Goal: Information Seeking & Learning: Learn about a topic

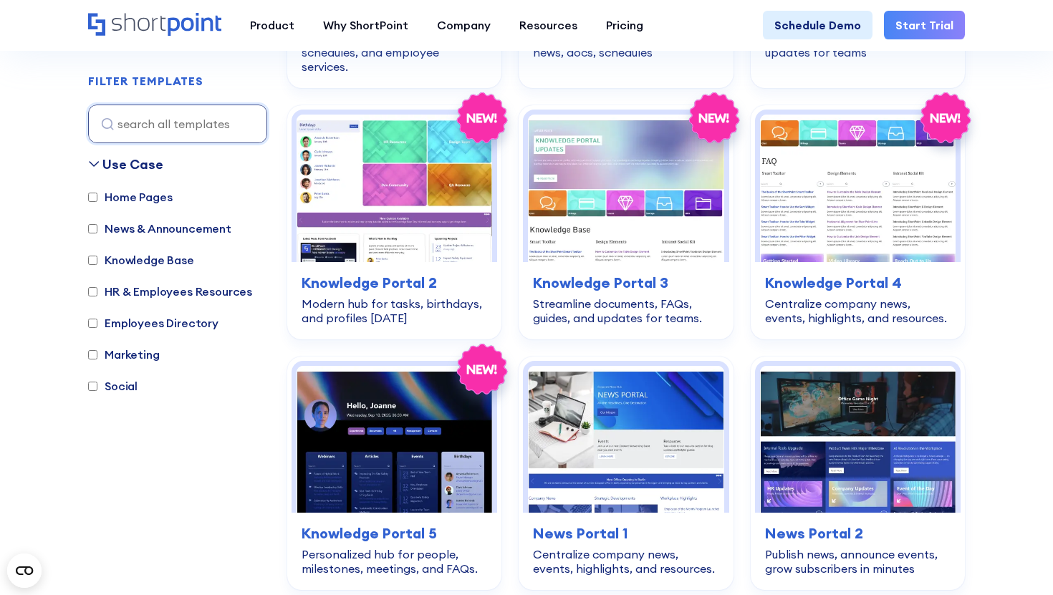
scroll to position [973, 0]
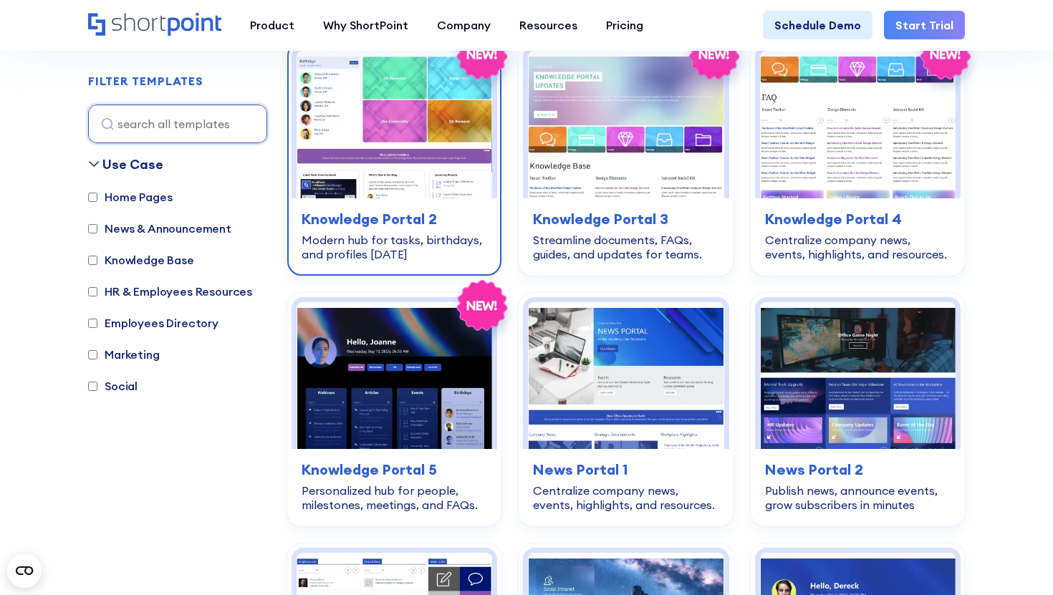
click at [423, 238] on div "Modern hub for tasks, birthdays, and profiles [DATE]" at bounding box center [393, 247] width 185 height 29
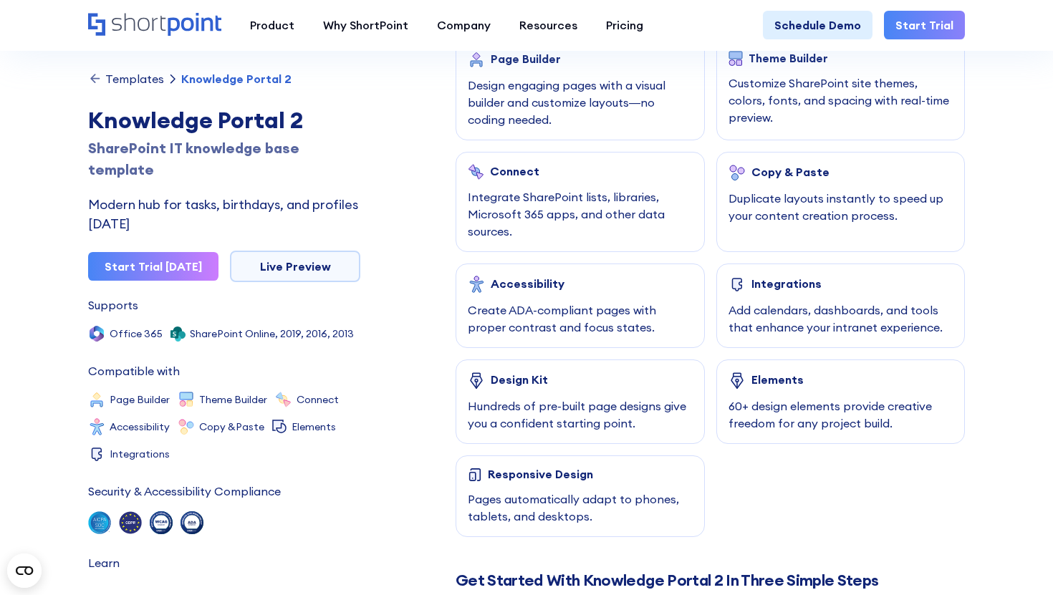
scroll to position [782, 0]
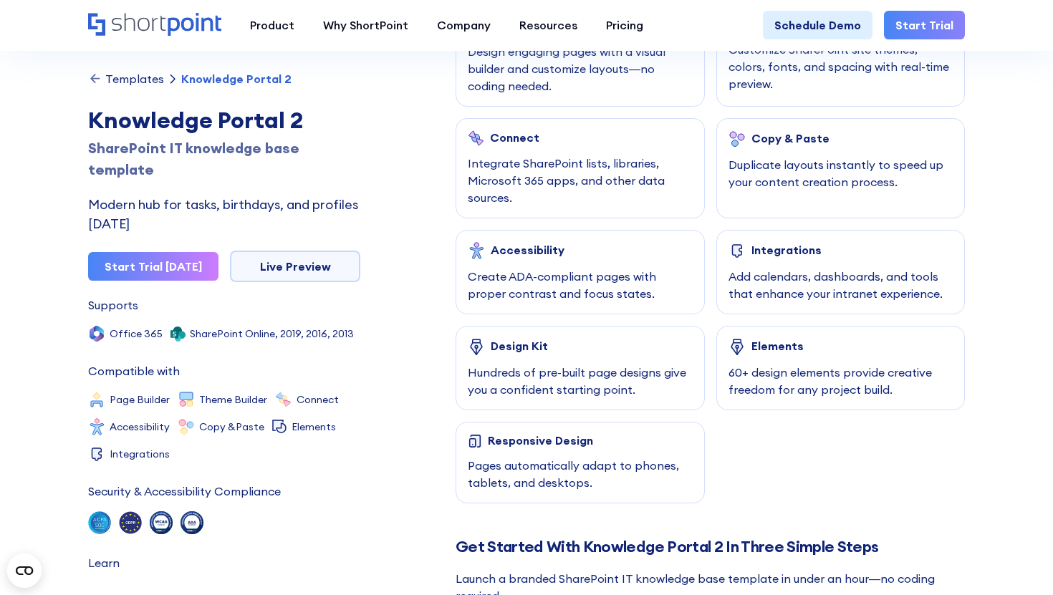
click at [259, 120] on div "Knowledge Portal 2" at bounding box center [224, 120] width 272 height 34
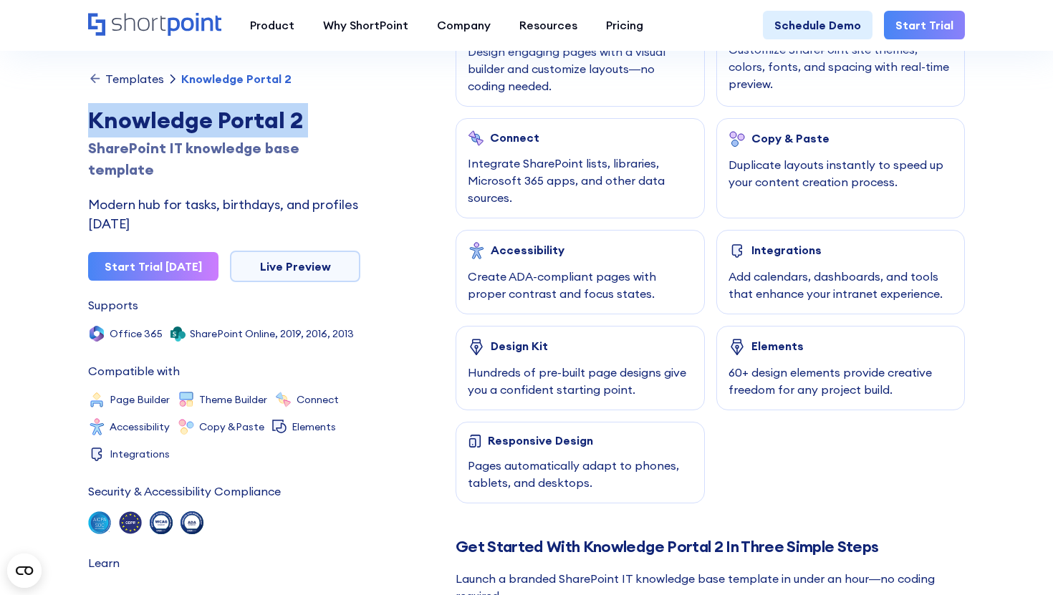
click at [259, 120] on div "Knowledge Portal 2" at bounding box center [224, 120] width 272 height 34
copy h1 "Knowledge Portal 2"
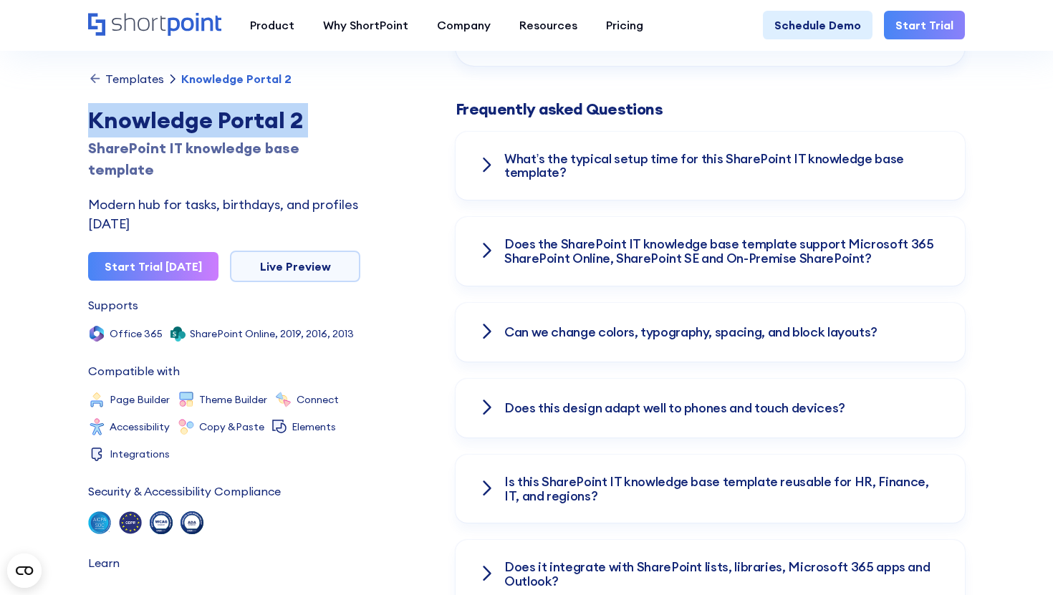
scroll to position [1884, 0]
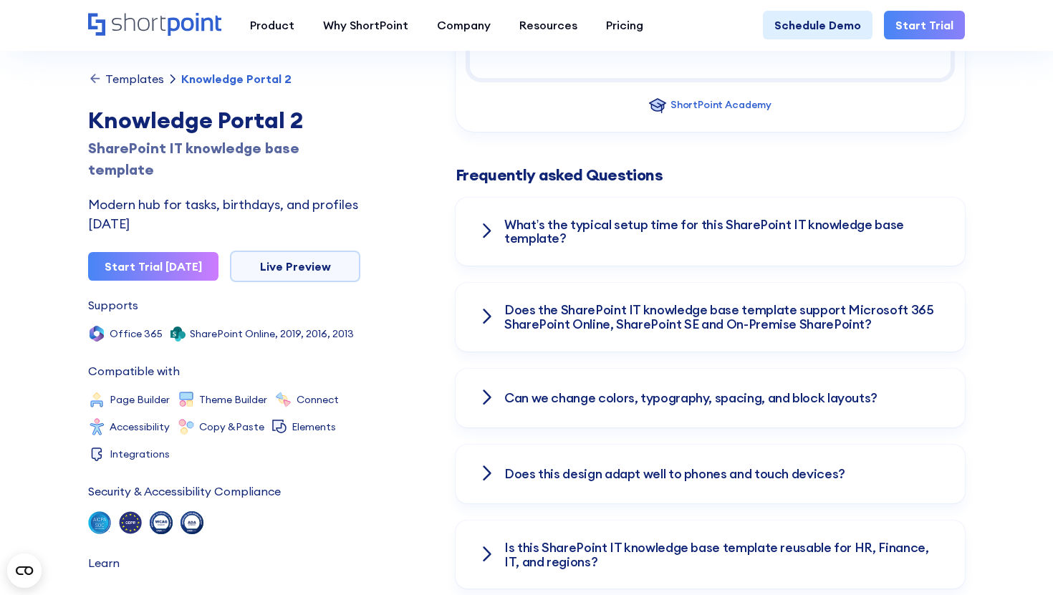
click at [618, 252] on div "What’s the typical setup time for this SharePoint IT knowledge base template?" at bounding box center [709, 232] width 509 height 69
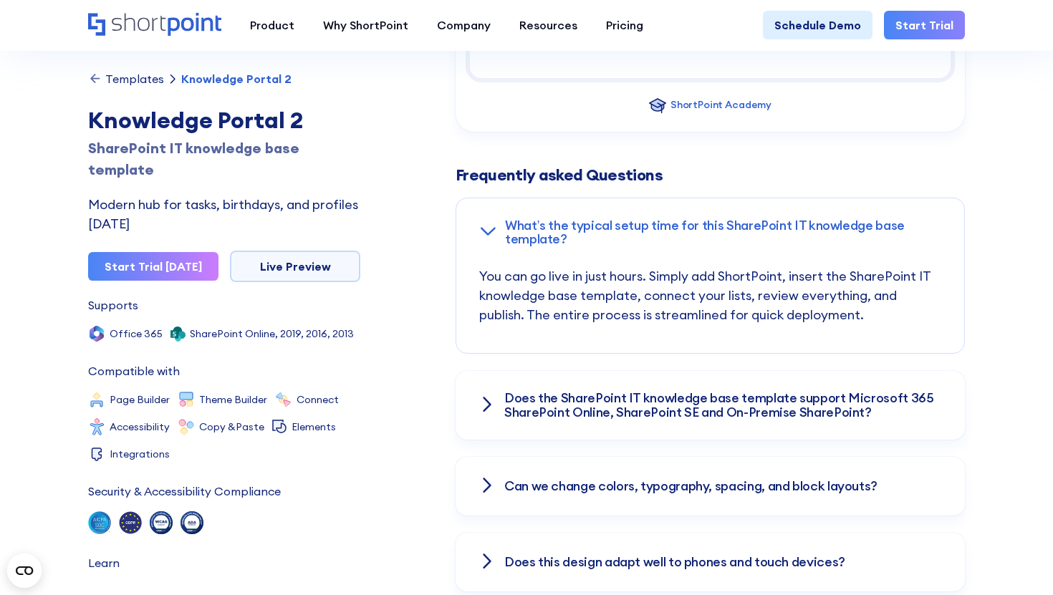
click at [609, 378] on div "Does the SharePoint IT knowledge base template support Microsoft 365 SharePoint…" at bounding box center [709, 405] width 509 height 69
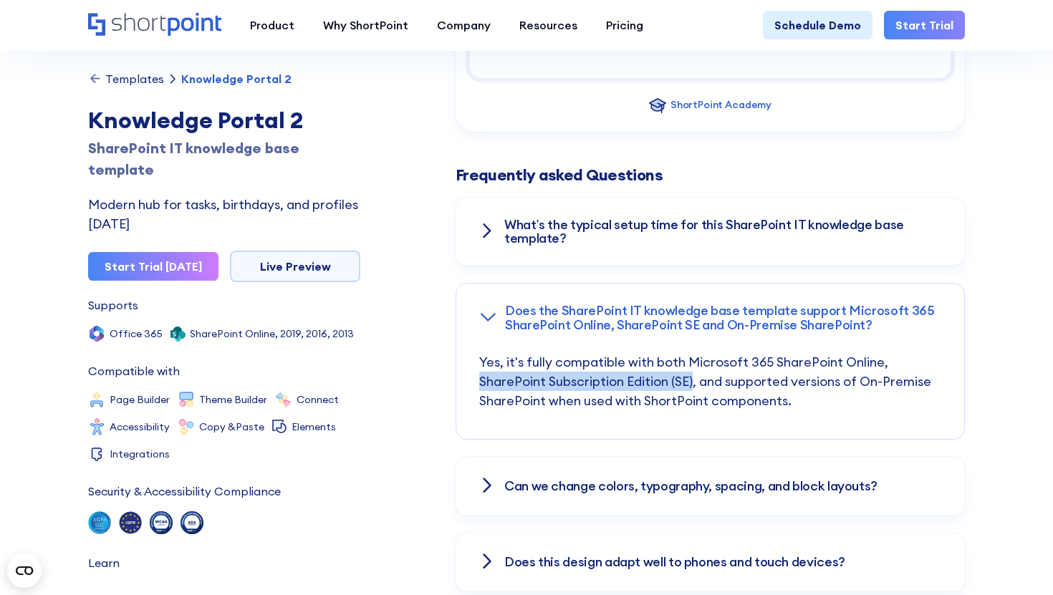
drag, startPoint x: 481, startPoint y: 382, endPoint x: 692, endPoint y: 384, distance: 211.3
click at [693, 384] on p "Yes, it's fully compatible with both Microsoft 365 SharePoint Online, SharePoin…" at bounding box center [710, 395] width 462 height 87
copy p "SharePoint Subscription Edition (SE)"
click at [781, 355] on p "Yes, it's fully compatible with both Microsoft 365 SharePoint Online, SharePoin…" at bounding box center [710, 395] width 462 height 87
drag, startPoint x: 693, startPoint y: 383, endPoint x: 467, endPoint y: 382, distance: 225.6
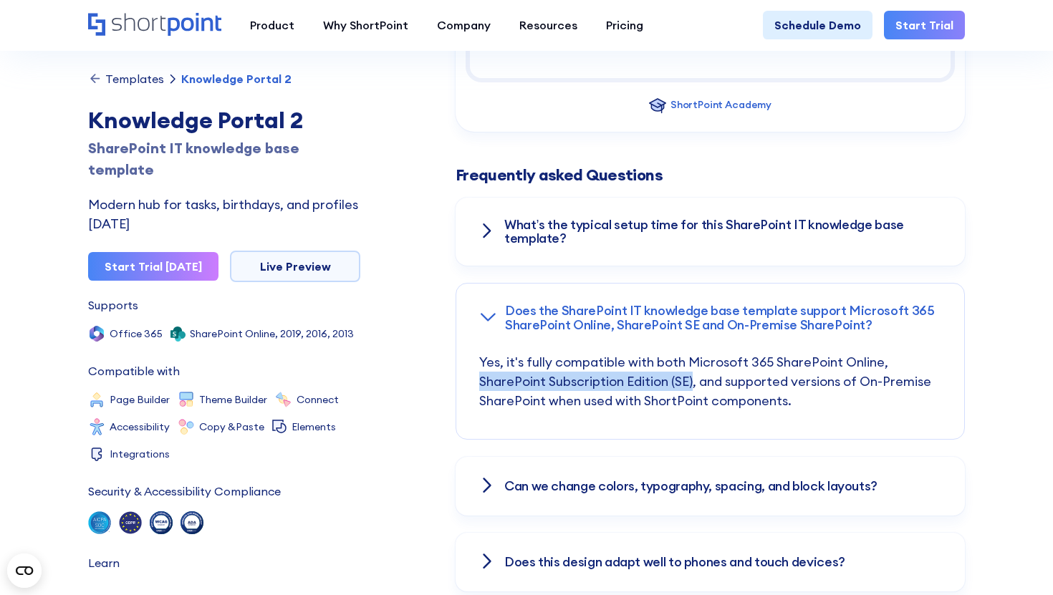
click at [467, 377] on div "Yes, it's fully compatible with both Microsoft 365 SharePoint Online, SharePoin…" at bounding box center [710, 395] width 508 height 87
copy p "SharePoint Subscription Edition (SE)"
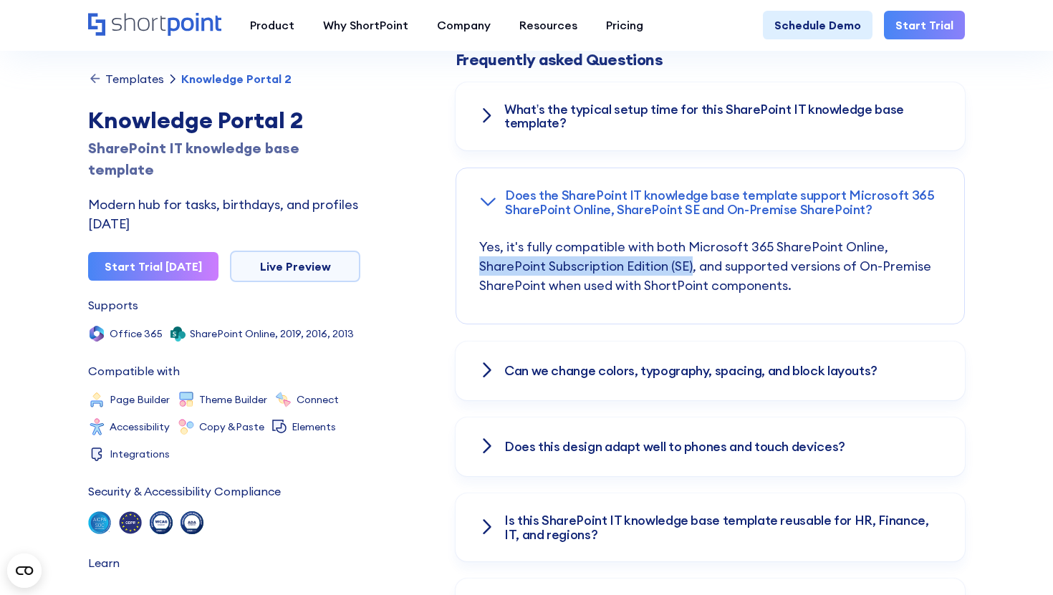
scroll to position [2019, 0]
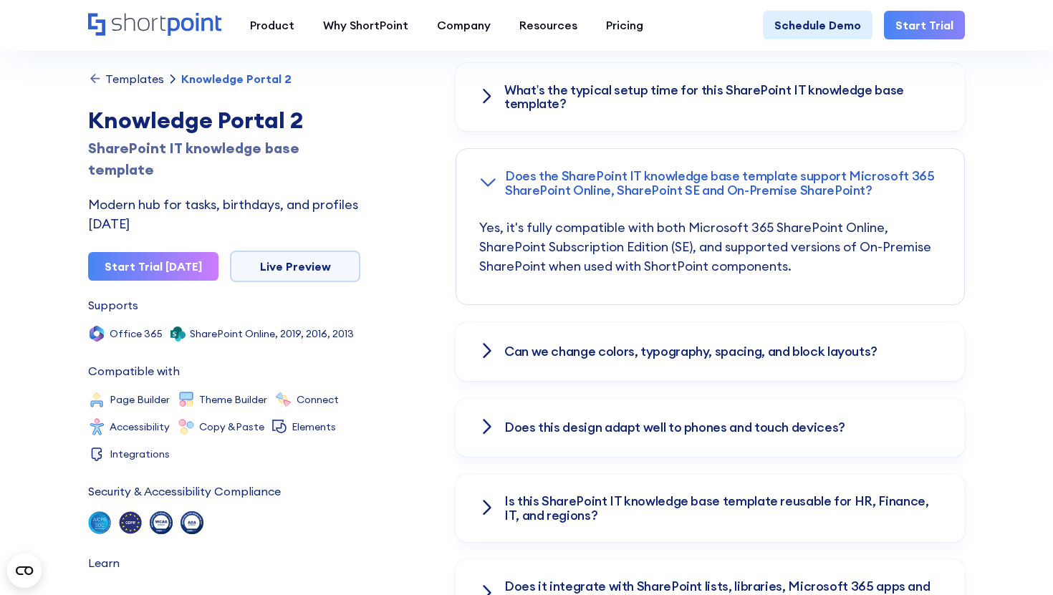
click at [525, 292] on p "Yes, it's fully compatible with both Microsoft 365 SharePoint Online, SharePoin…" at bounding box center [710, 261] width 462 height 87
click at [516, 356] on h3 "Can we change colors, typography, spacing, and block layouts?" at bounding box center [690, 351] width 373 height 14
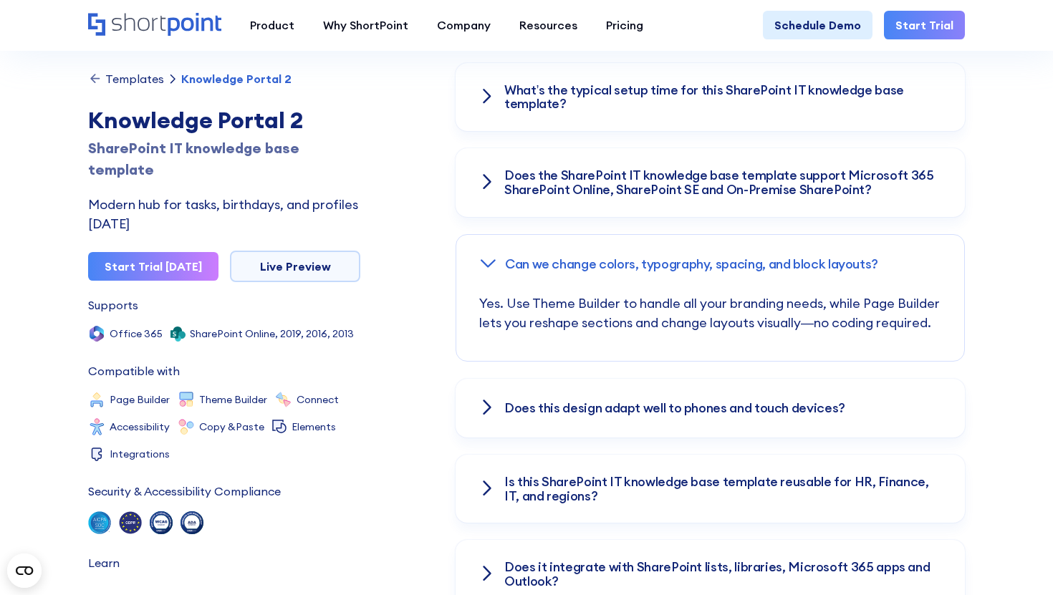
click at [506, 402] on h3 "Does this design adapt well to phones and touch devices?" at bounding box center [674, 408] width 341 height 14
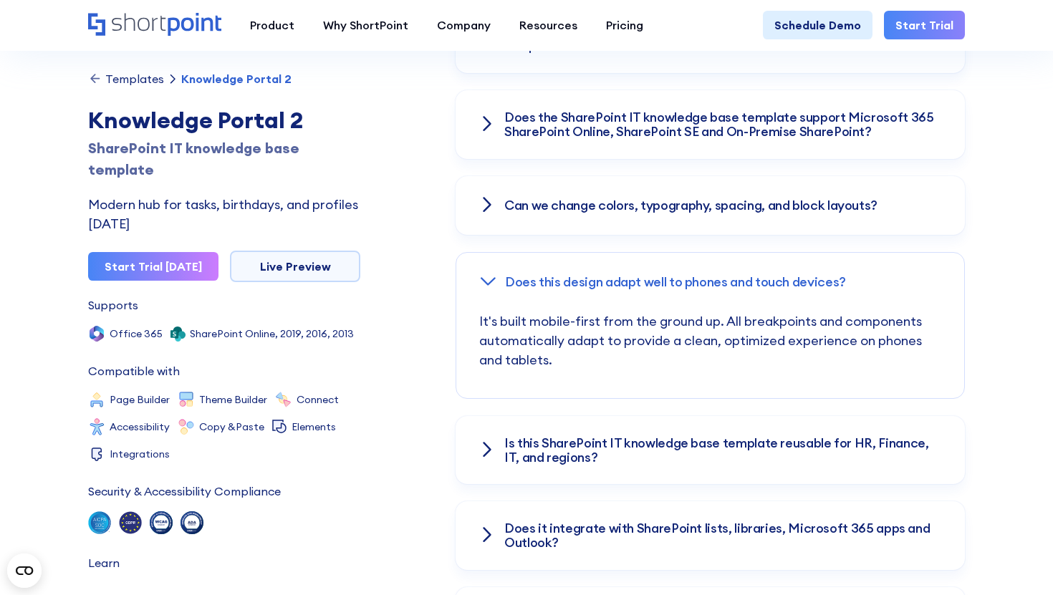
scroll to position [2102, 0]
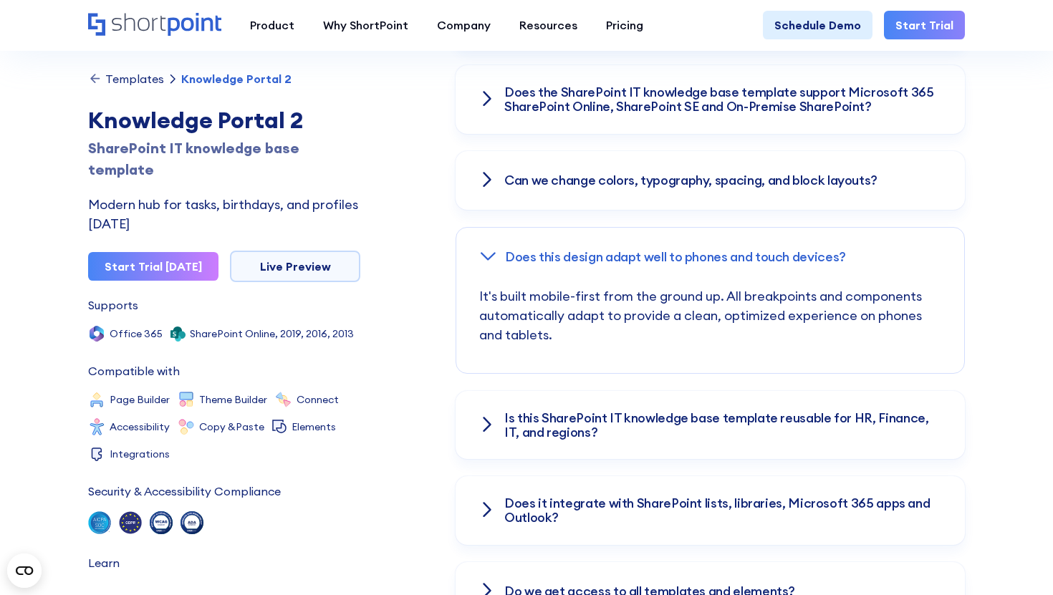
click at [498, 410] on div "Is this SharePoint IT knowledge base template reusable for HR, Finance, IT, and…" at bounding box center [709, 425] width 509 height 69
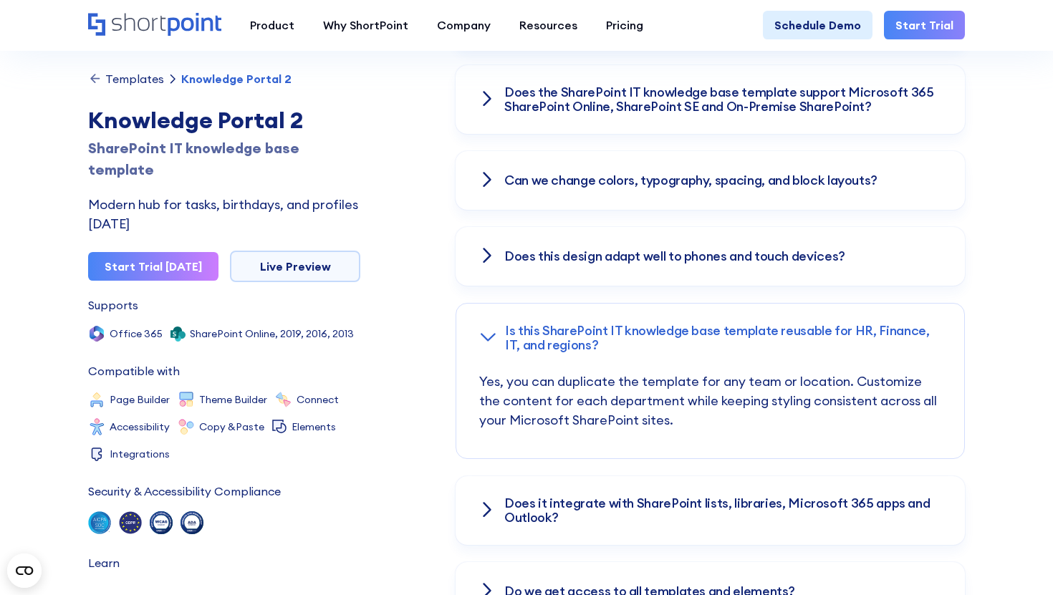
click at [490, 515] on icon at bounding box center [486, 509] width 17 height 17
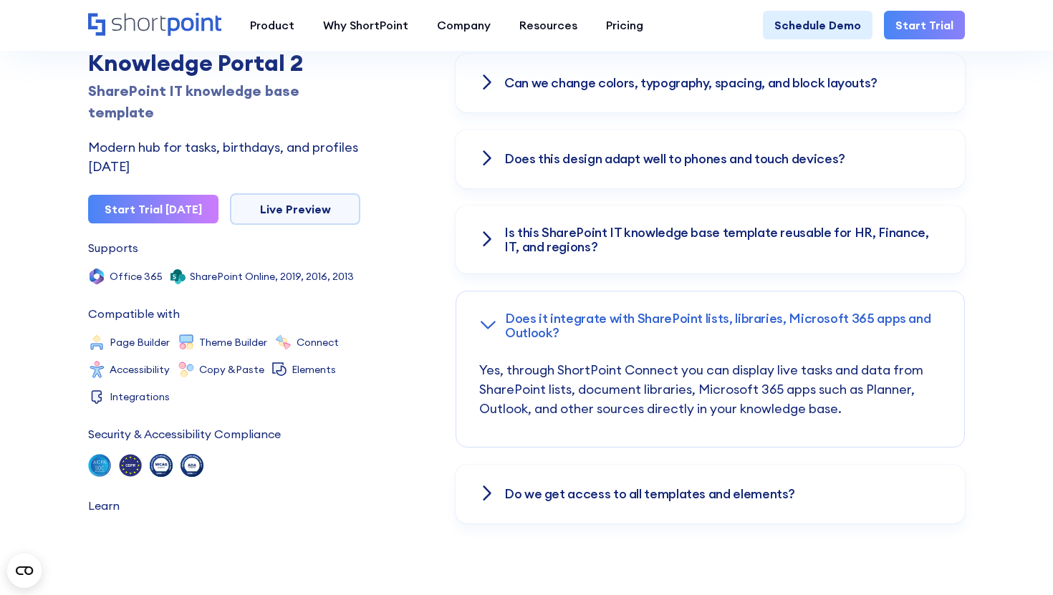
scroll to position [2207, 0]
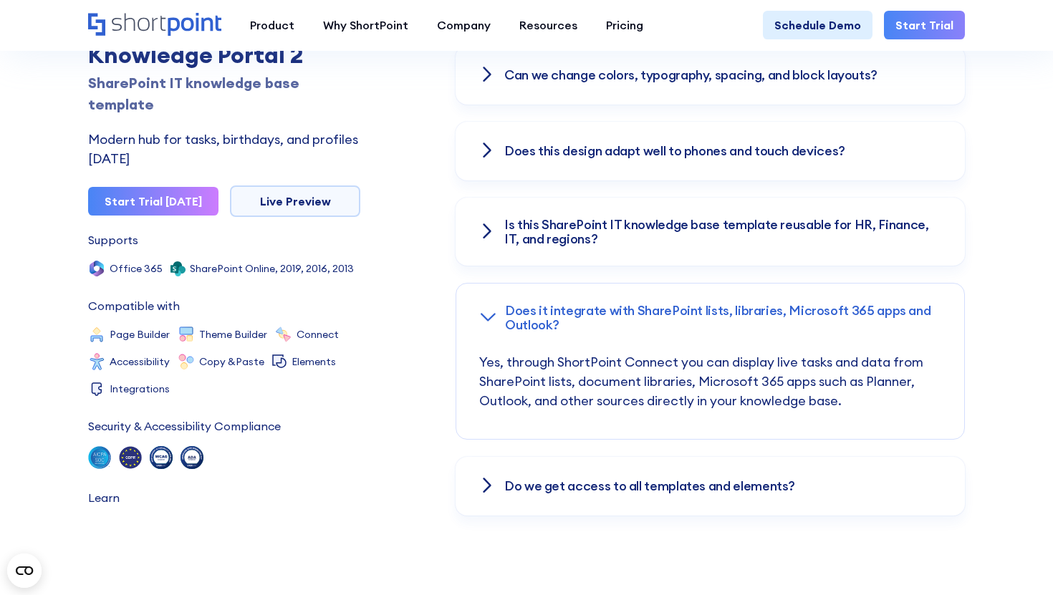
click at [493, 468] on div "Do we get access to all templates and elements?" at bounding box center [709, 486] width 509 height 59
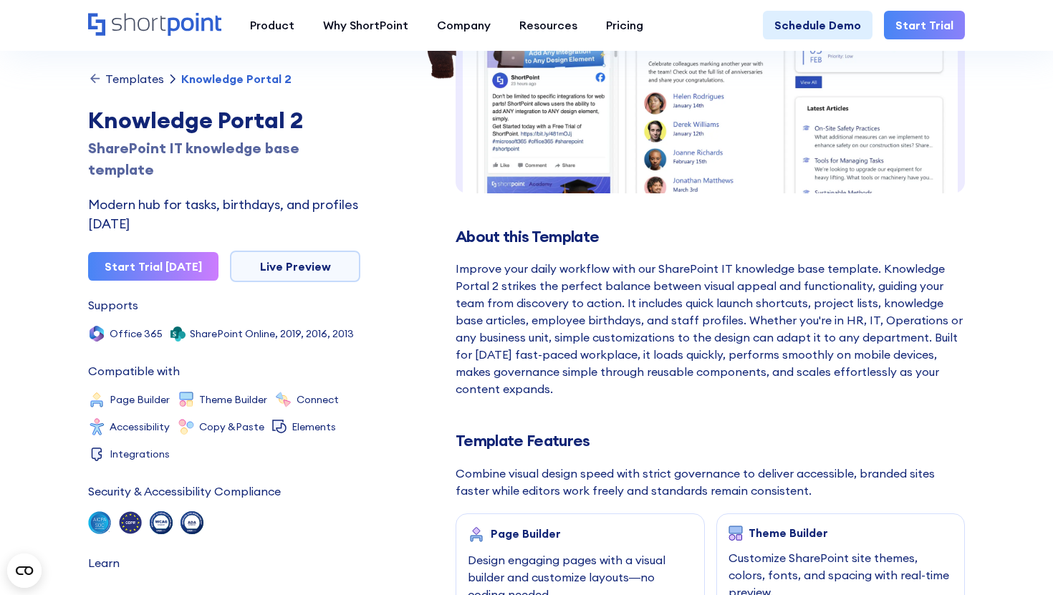
scroll to position [0, 0]
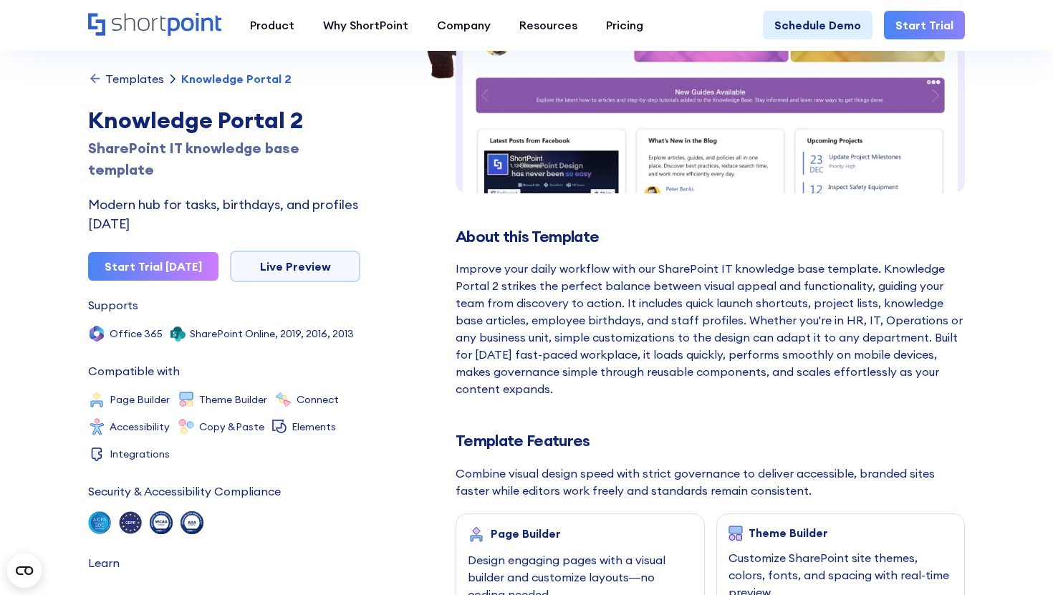
click at [132, 79] on div "Templates" at bounding box center [134, 78] width 59 height 11
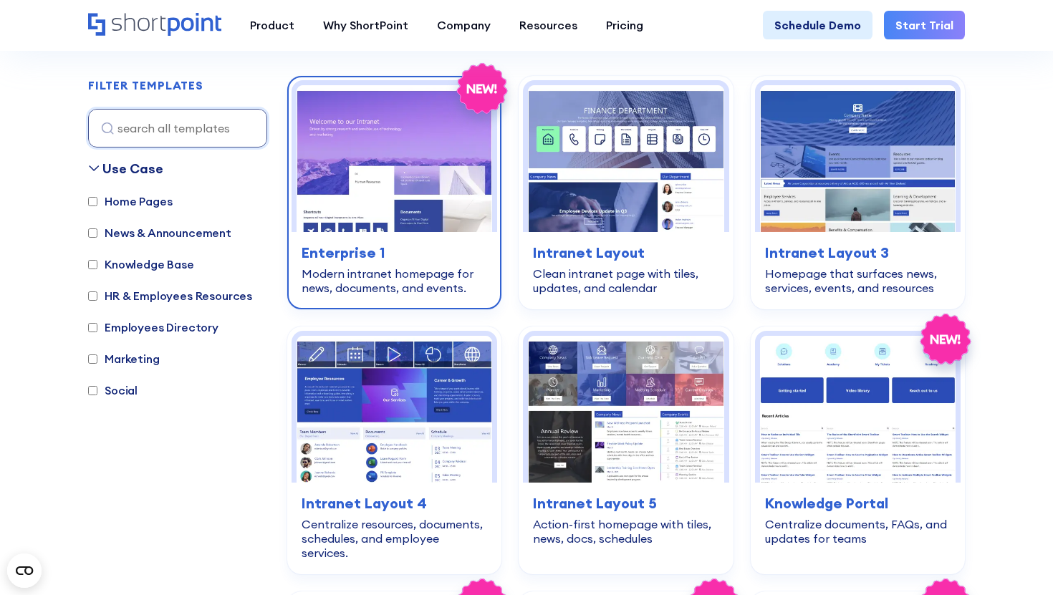
scroll to position [294, 0]
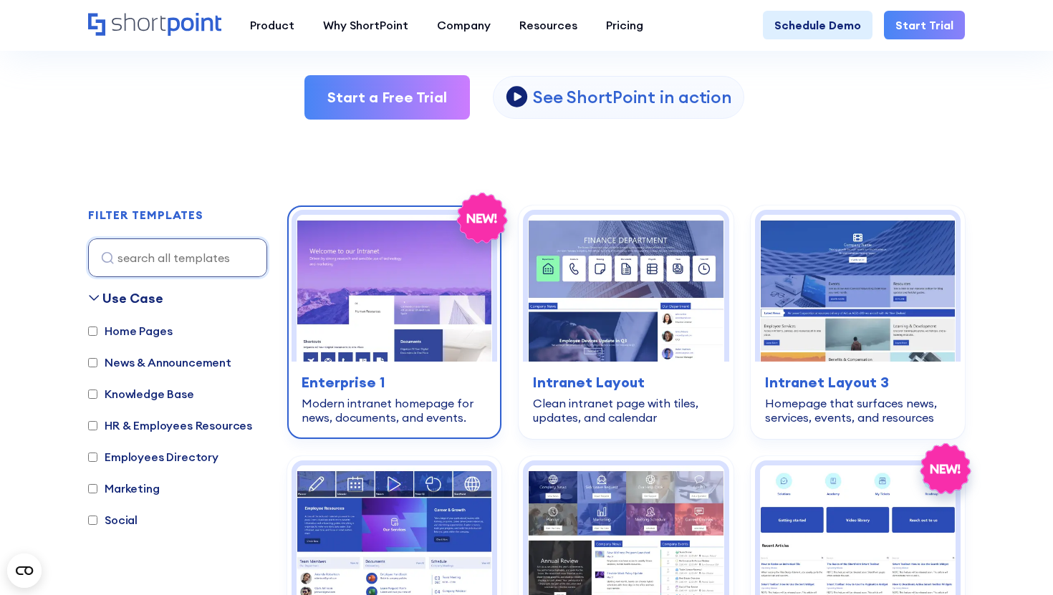
click at [410, 336] on img at bounding box center [394, 288] width 196 height 147
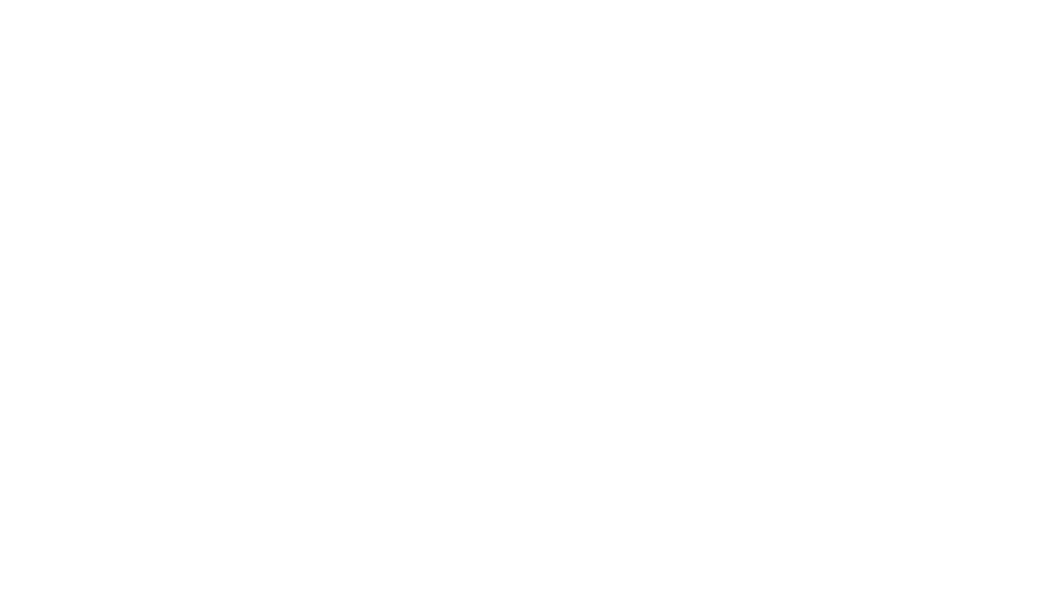
click at [416, 352] on img at bounding box center [425, 287] width 86 height 137
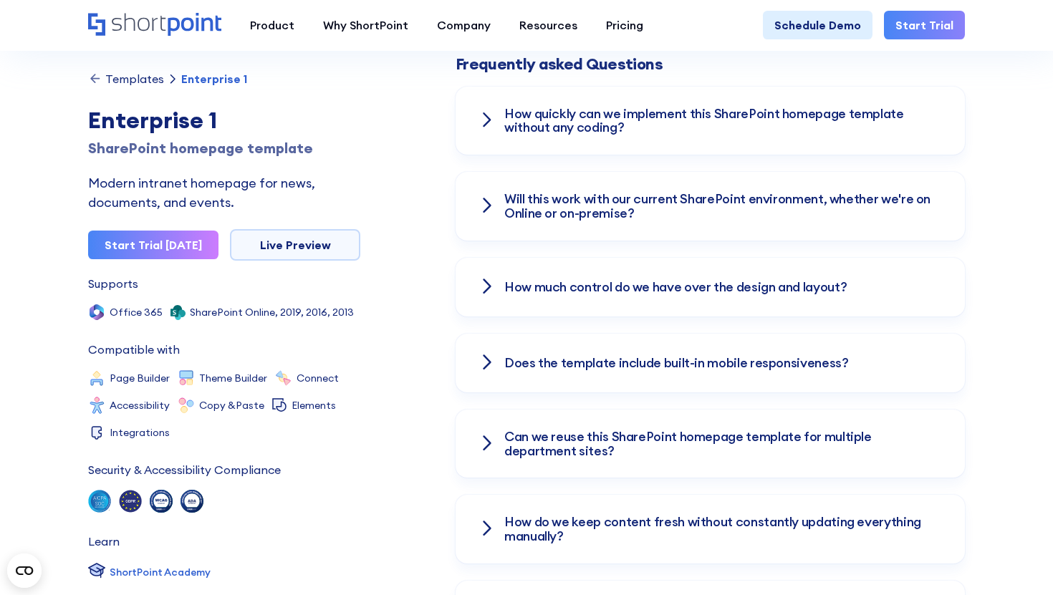
scroll to position [1998, 0]
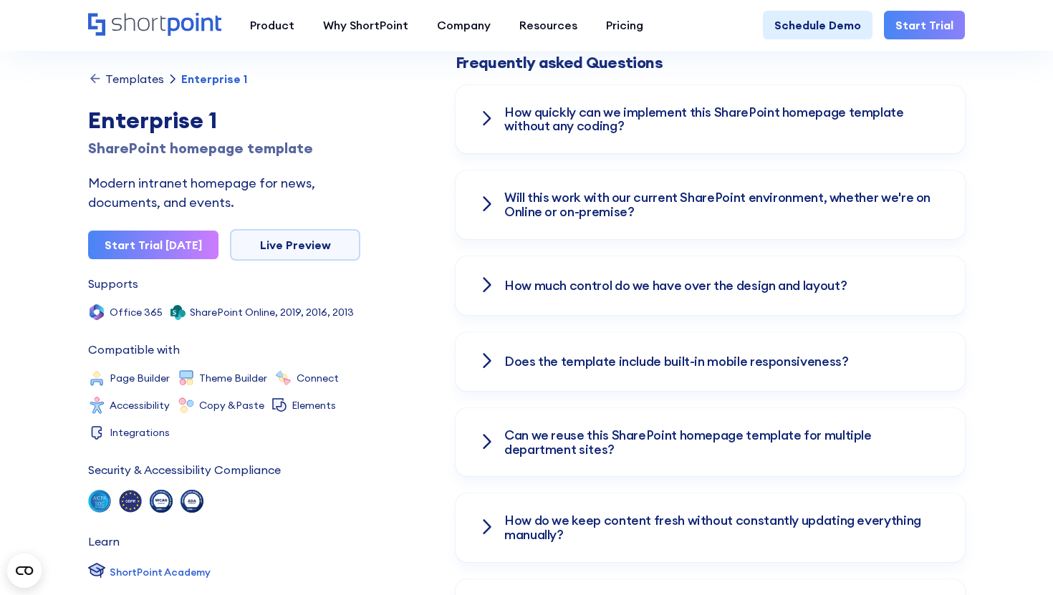
click at [510, 190] on h3 "Will this work with our current SharePoint environment, whether we're on Online…" at bounding box center [723, 204] width 438 height 29
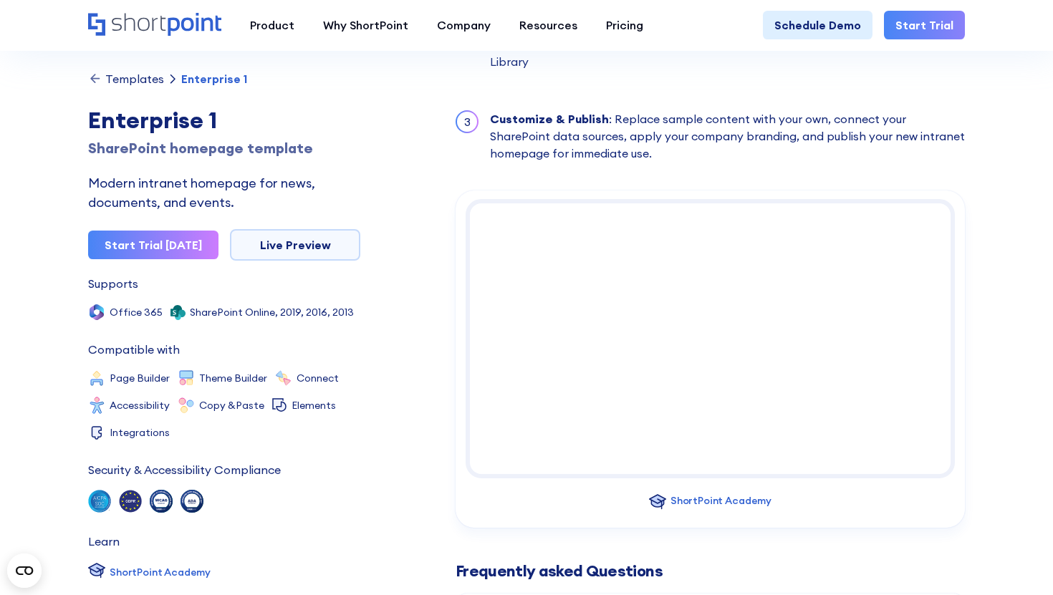
scroll to position [1297, 0]
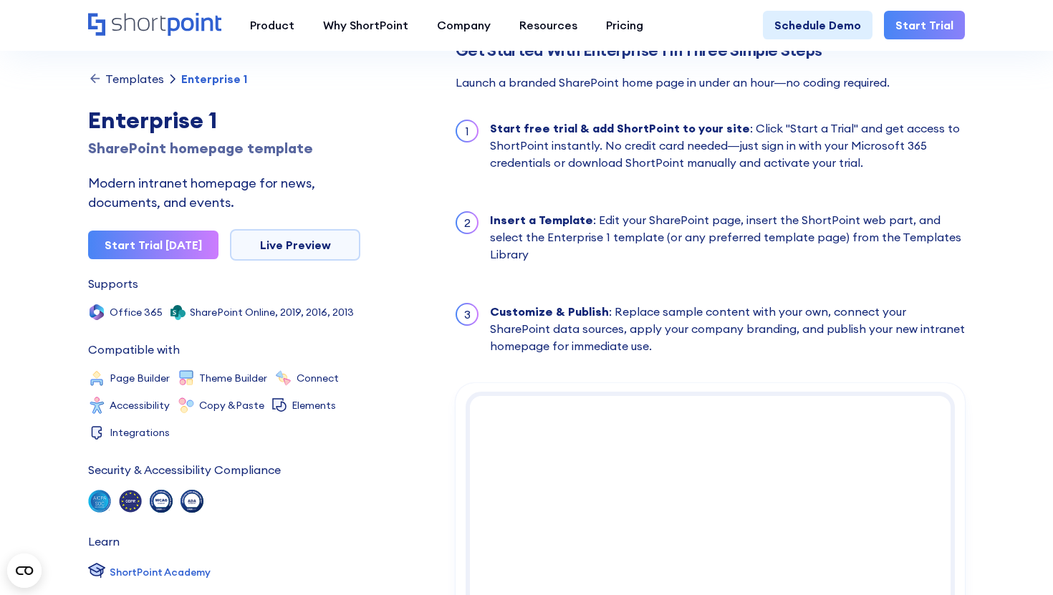
click at [103, 81] on link "Templates" at bounding box center [126, 79] width 76 height 14
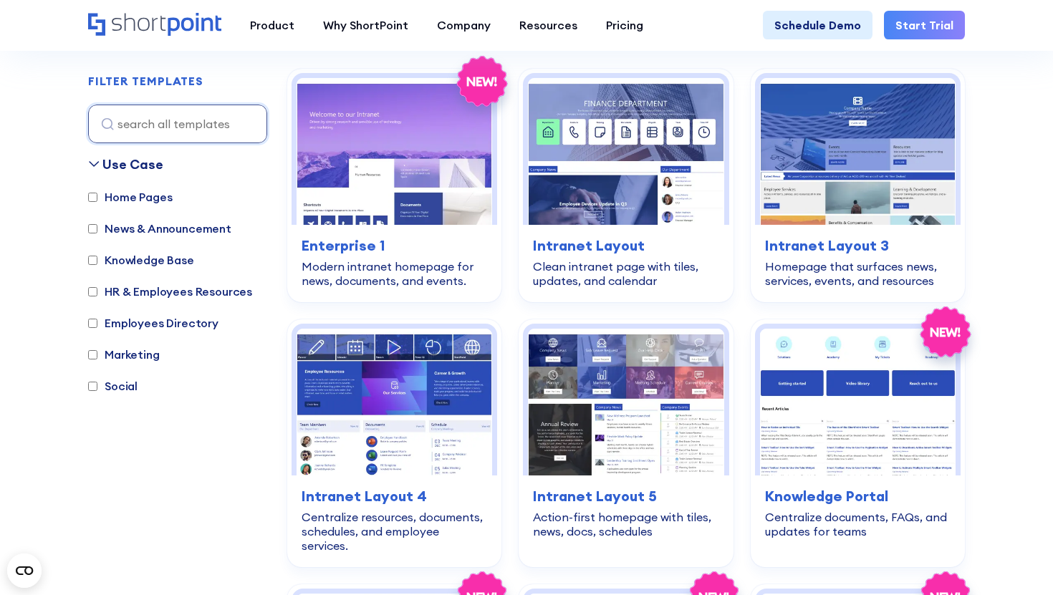
scroll to position [430, 0]
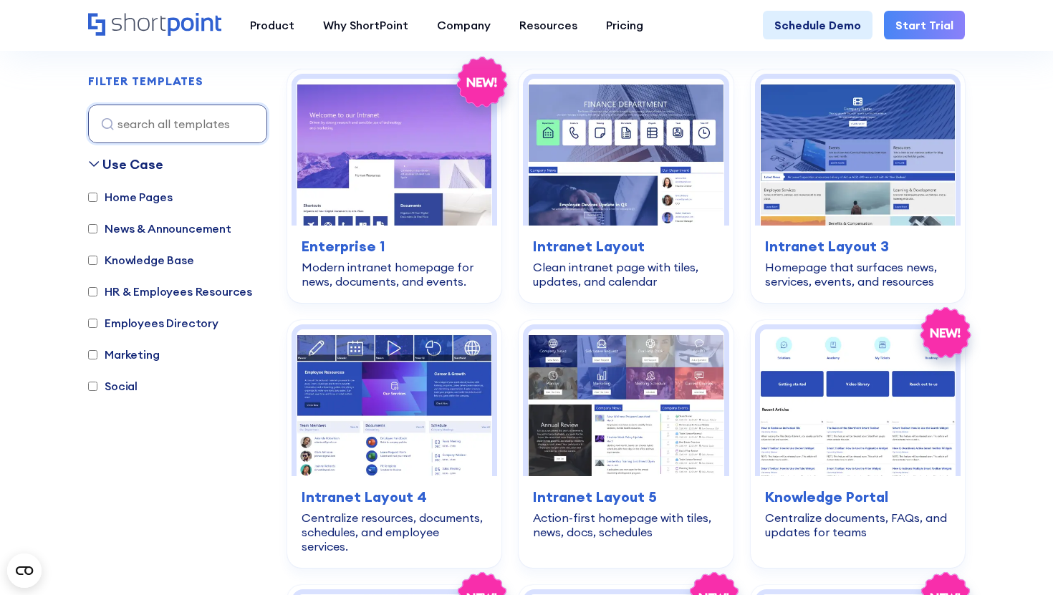
click at [145, 199] on label "Home Pages" at bounding box center [130, 196] width 84 height 17
click at [97, 199] on input "Home Pages" at bounding box center [92, 197] width 9 height 9
checkbox input "true"
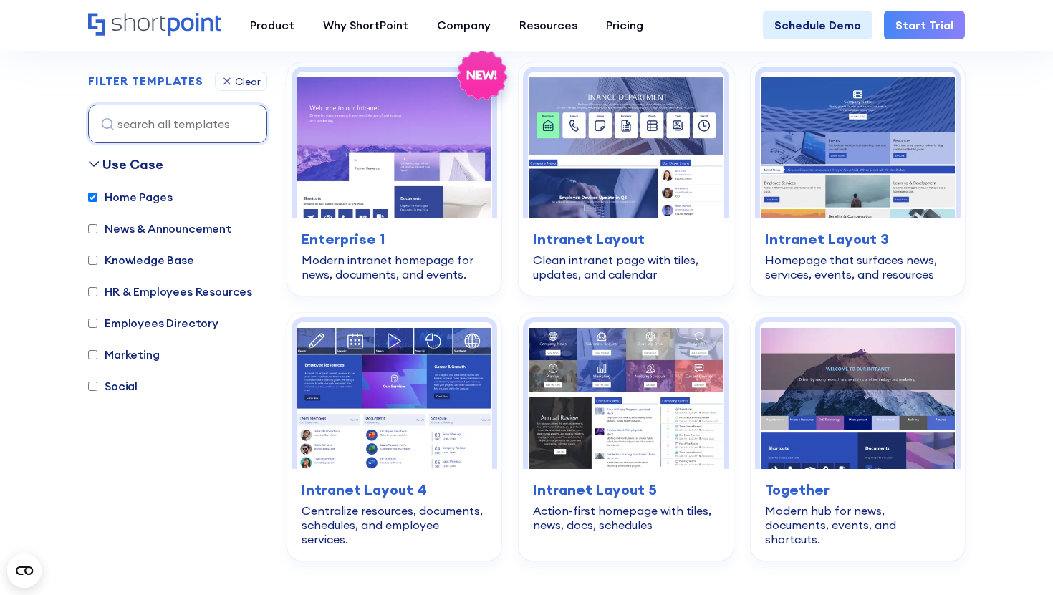
scroll to position [435, 0]
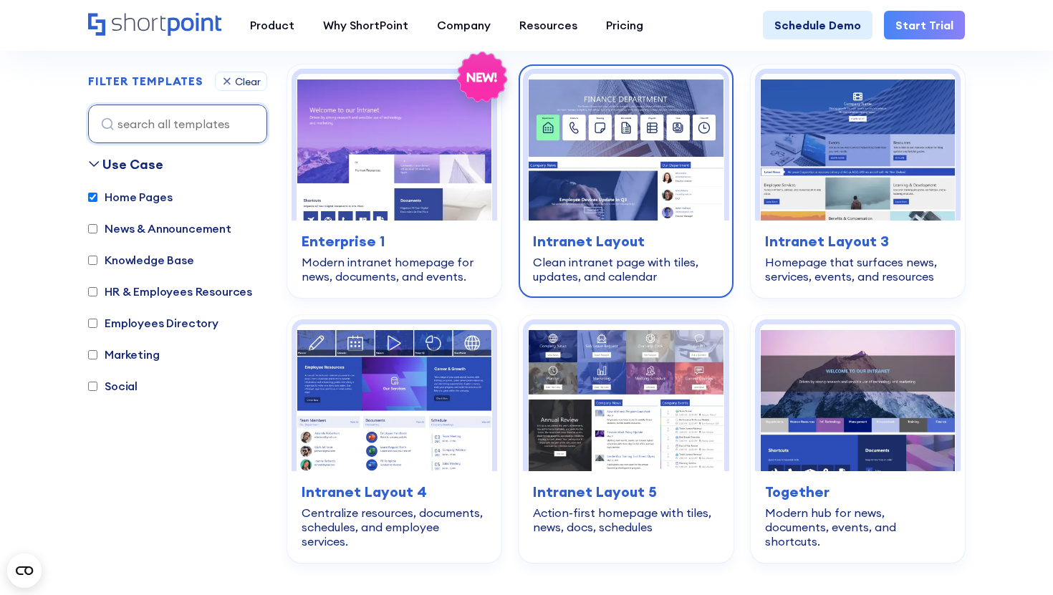
click at [554, 209] on img at bounding box center [626, 147] width 196 height 147
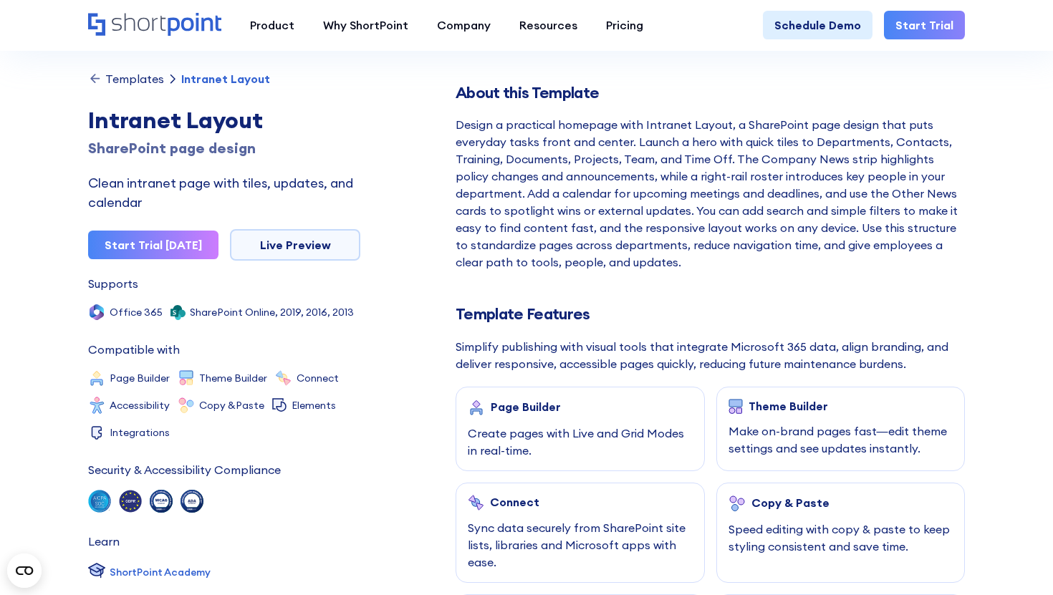
scroll to position [426, 0]
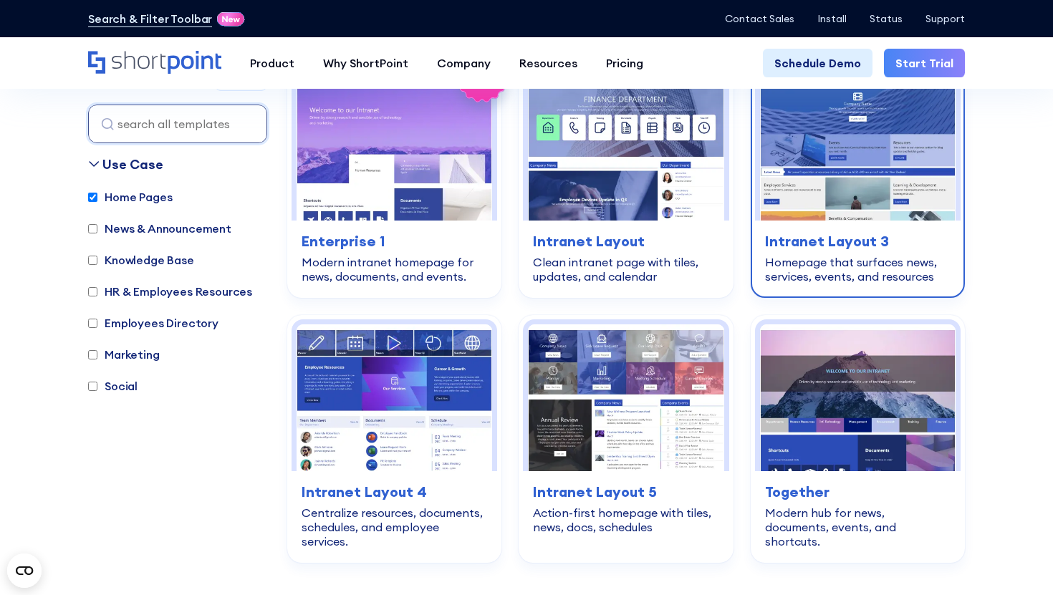
click at [828, 231] on h3 "Intranet Layout 3" at bounding box center [857, 241] width 185 height 21
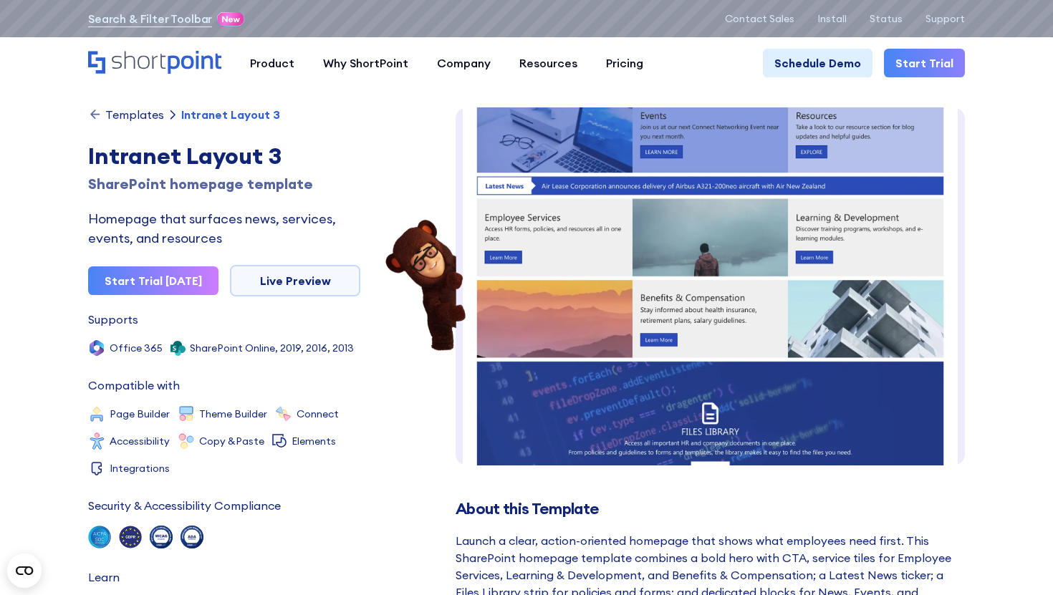
scroll to position [154, 0]
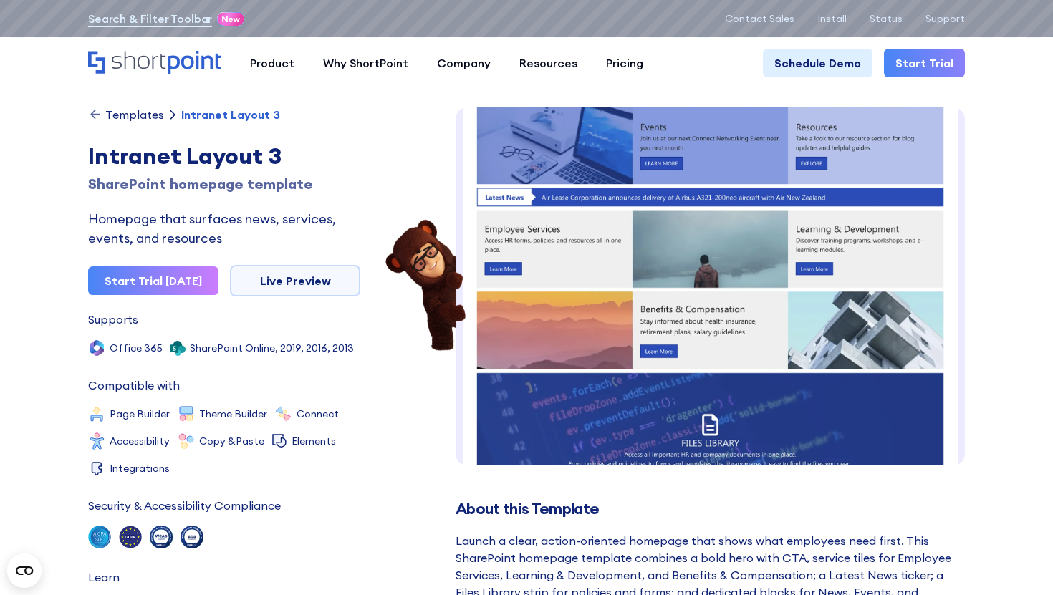
click at [110, 117] on div "Templates" at bounding box center [134, 114] width 59 height 11
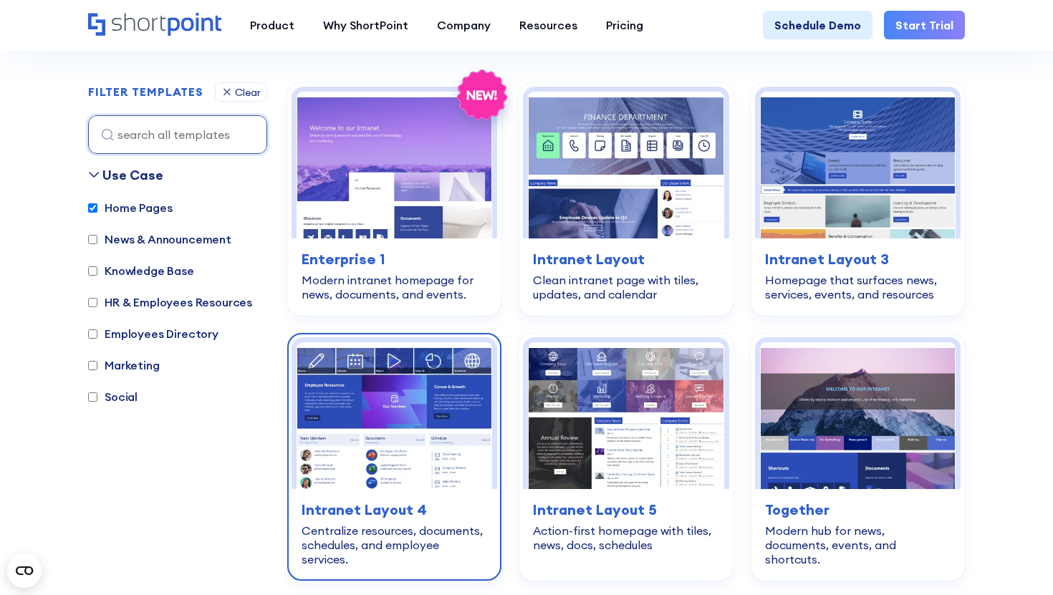
scroll to position [416, 0]
click at [405, 473] on img at bounding box center [394, 416] width 196 height 147
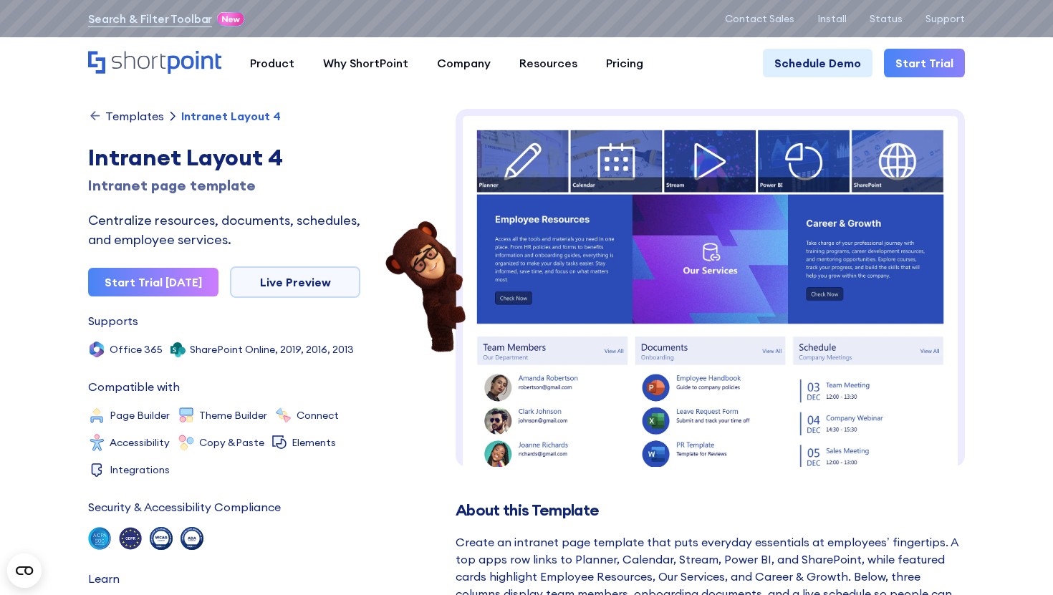
click at [119, 114] on div "Templates" at bounding box center [134, 115] width 59 height 11
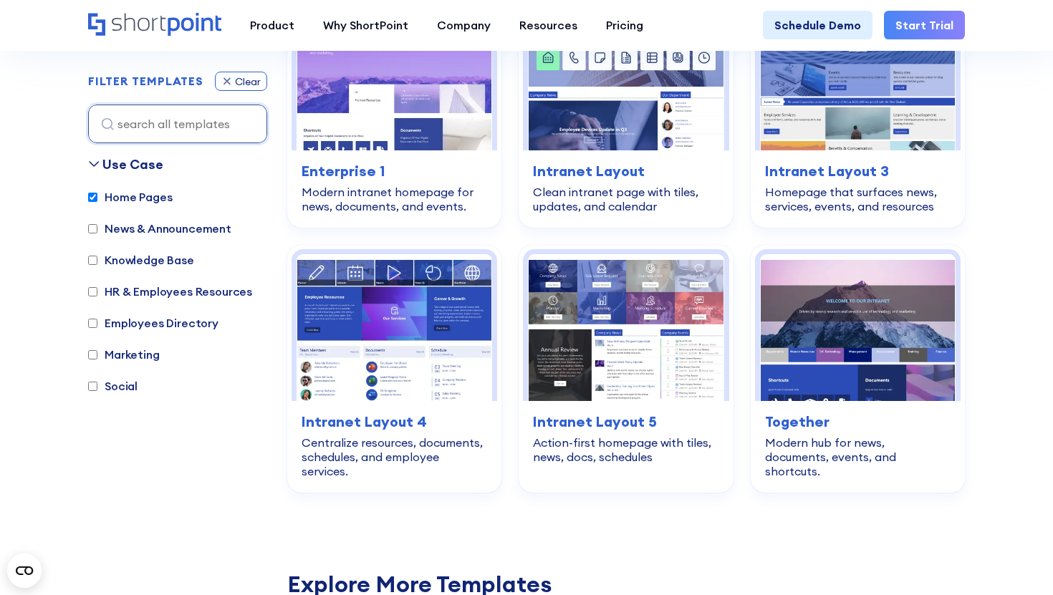
click at [245, 85] on div "Clear" at bounding box center [248, 82] width 26 height 10
checkbox input "false"
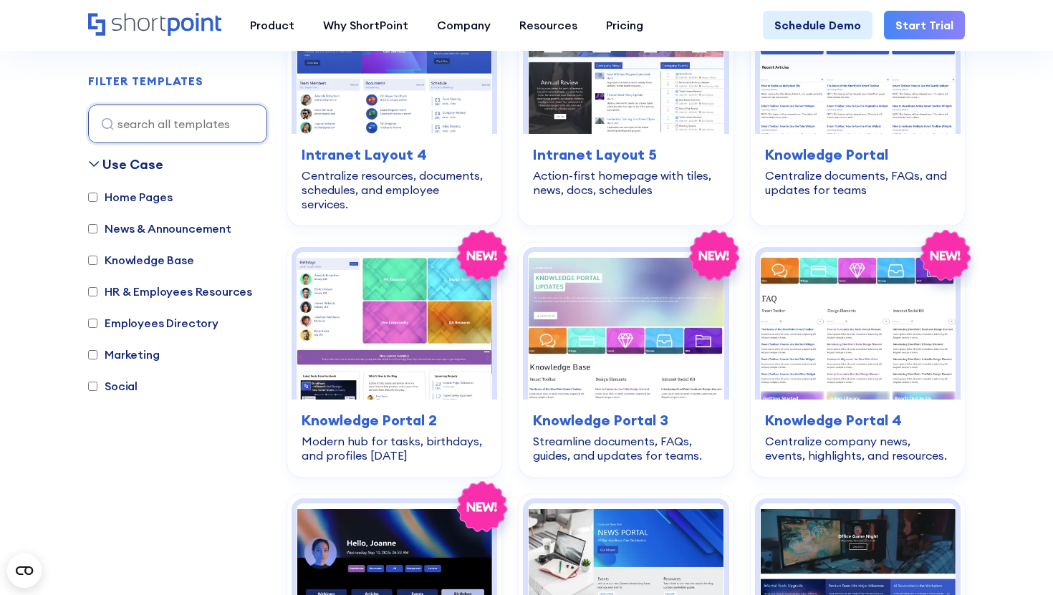
scroll to position [774, 0]
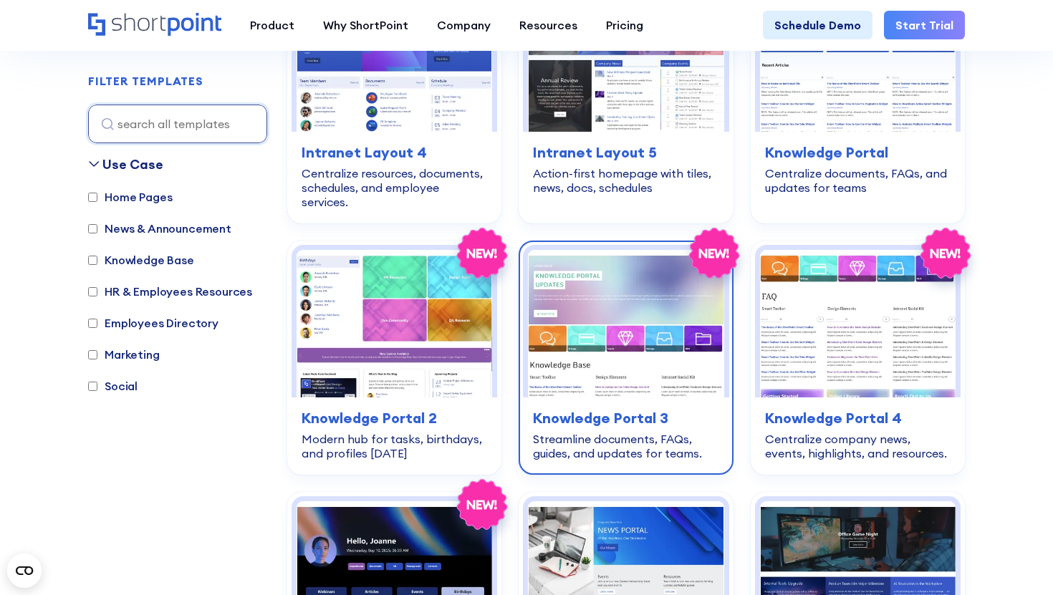
click at [539, 432] on div "Streamline documents, FAQs, guides, and updates for teams." at bounding box center [625, 446] width 185 height 29
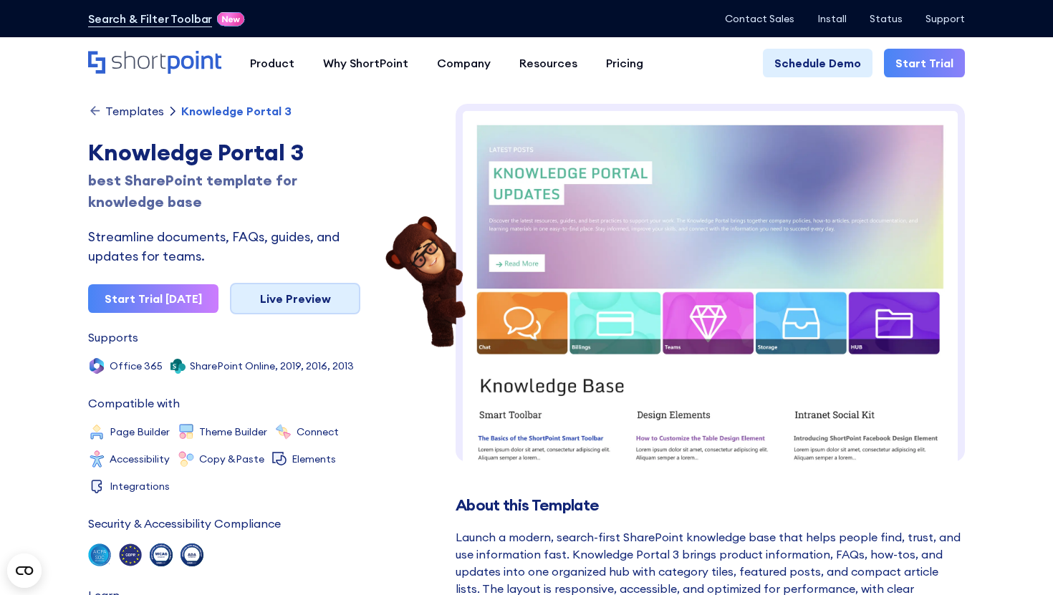
scroll to position [8, 0]
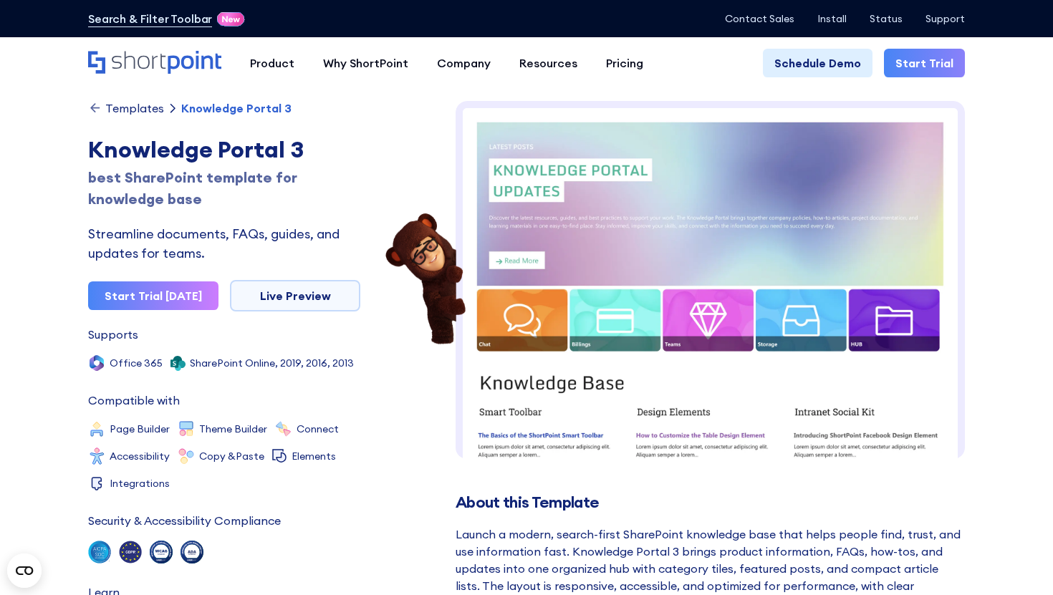
click at [163, 235] on div "Streamline documents, FAQs, guides, and updates for teams." at bounding box center [224, 243] width 272 height 39
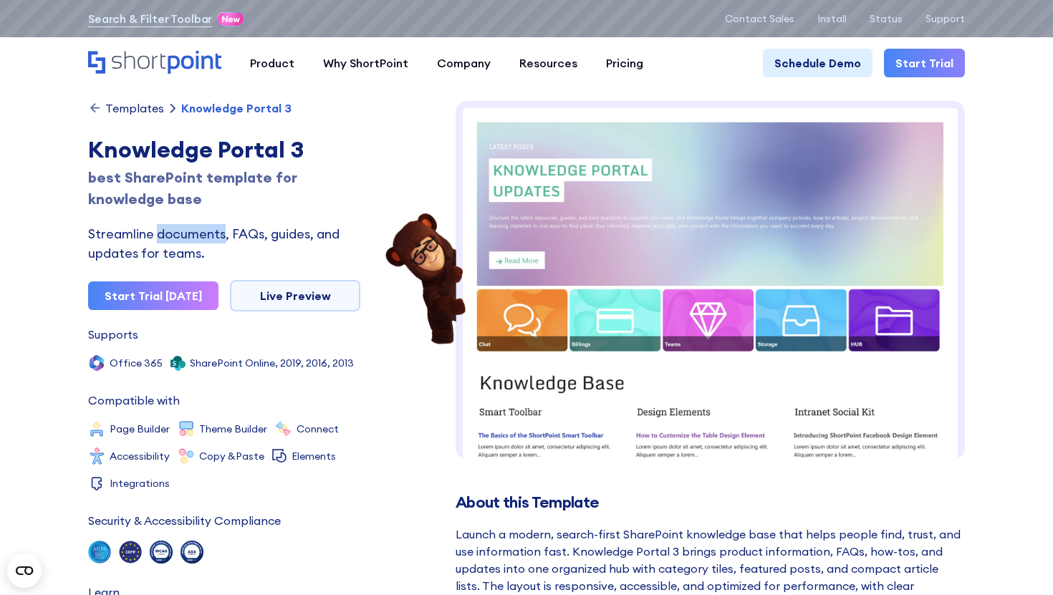
click at [163, 235] on div "Streamline documents, FAQs, guides, and updates for teams." at bounding box center [224, 243] width 272 height 39
copy div "Streamline documents, FAQs, guides, and updates for teams."
